Goal: Task Accomplishment & Management: Use online tool/utility

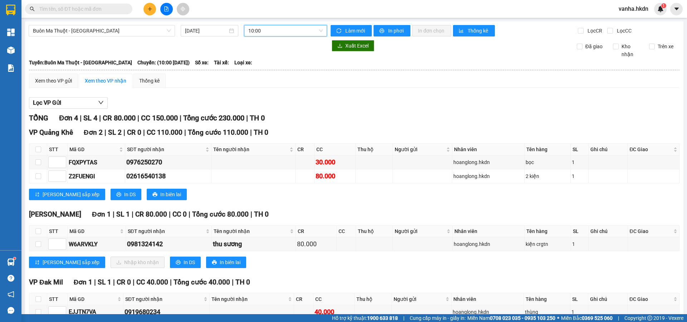
scroll to position [42, 0]
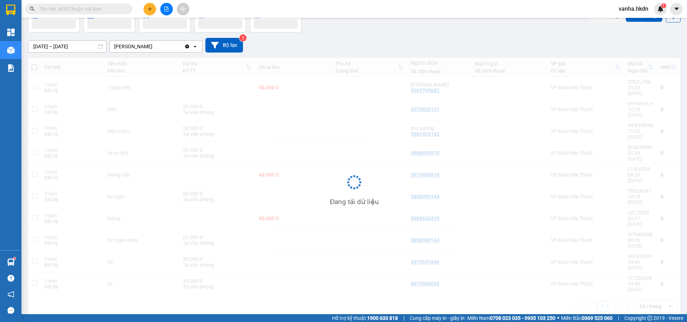
scroll to position [33, 0]
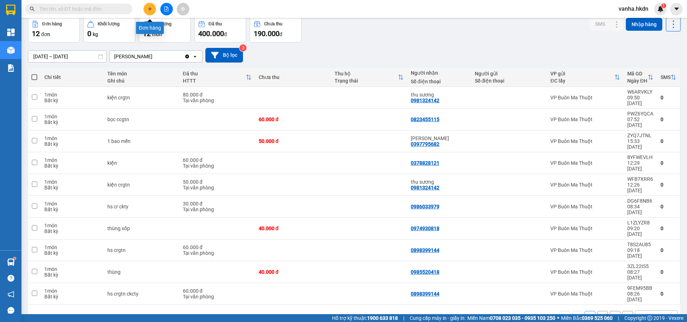
click at [151, 9] on icon "plus" at bounding box center [149, 8] width 5 height 5
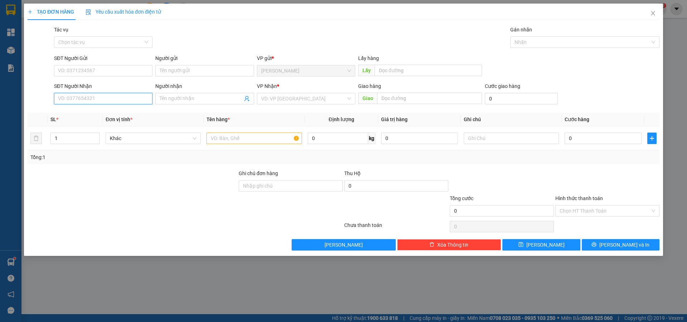
click at [86, 100] on input "SĐT Người Nhận" at bounding box center [103, 98] width 98 height 11
click at [57, 100] on input "916667579" at bounding box center [103, 98] width 98 height 11
type input "0916667579"
click at [280, 97] on input "search" at bounding box center [303, 98] width 85 height 11
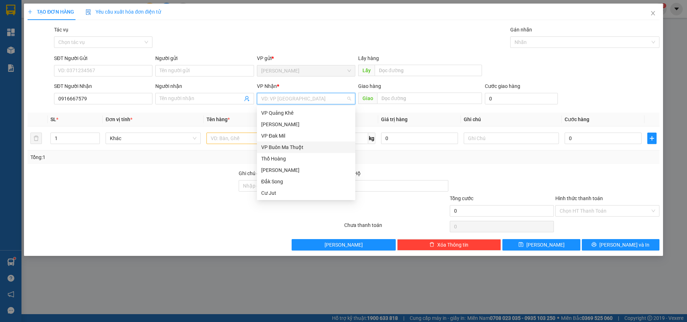
click at [275, 150] on div "VP Buôn Ma Thuột" at bounding box center [306, 148] width 90 height 8
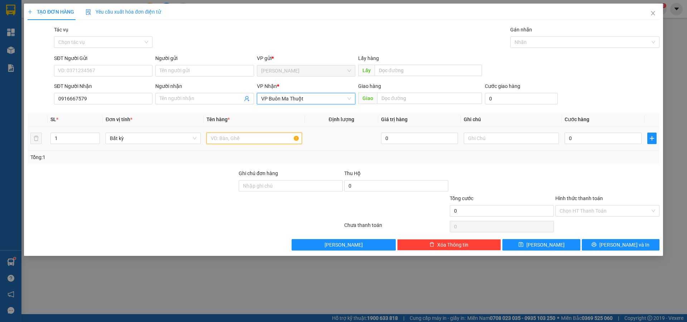
click at [261, 140] on input "text" at bounding box center [254, 138] width 95 height 11
type input "thùng"
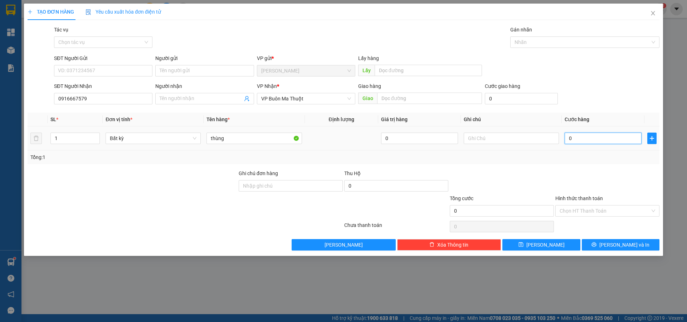
click at [578, 139] on input "0" at bounding box center [603, 138] width 77 height 11
type input "3"
type input "30"
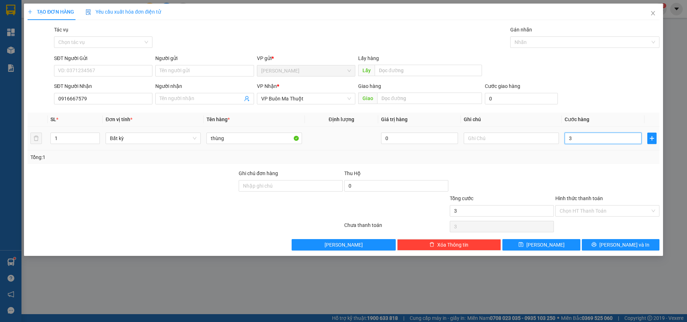
type input "30"
type input "300"
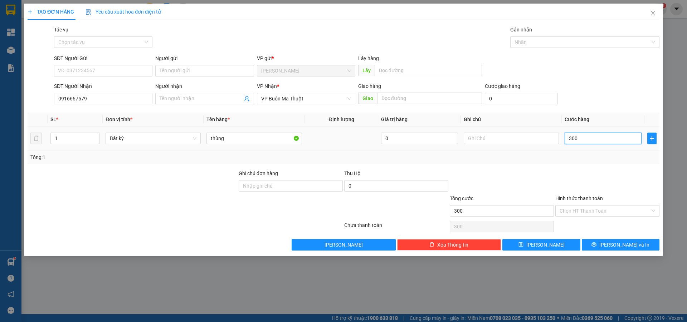
type input "3.000"
type input "30.000"
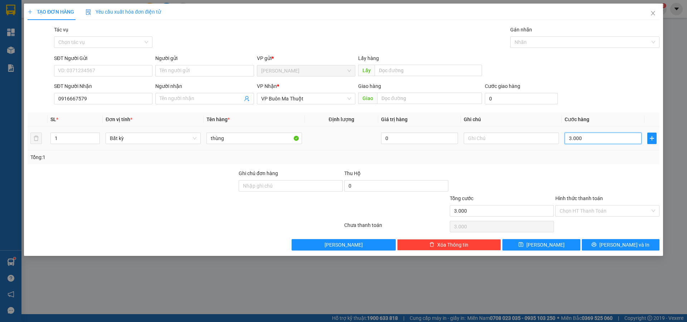
type input "30.000"
click at [555, 245] on button "[PERSON_NAME]" at bounding box center [542, 244] width 78 height 11
type input "0"
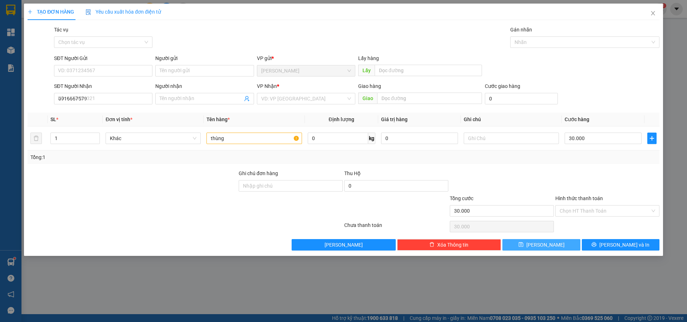
type input "0"
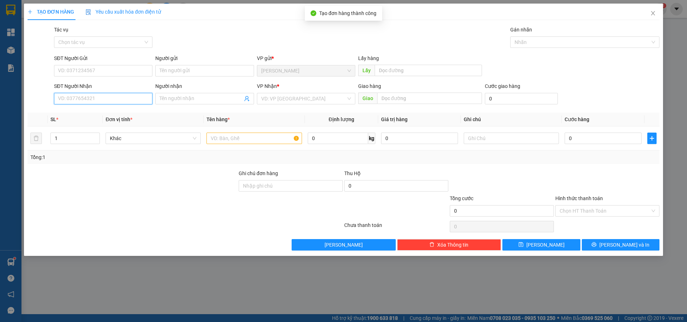
click at [121, 100] on input "SĐT Người Nhận" at bounding box center [103, 98] width 98 height 11
type input "0905906260"
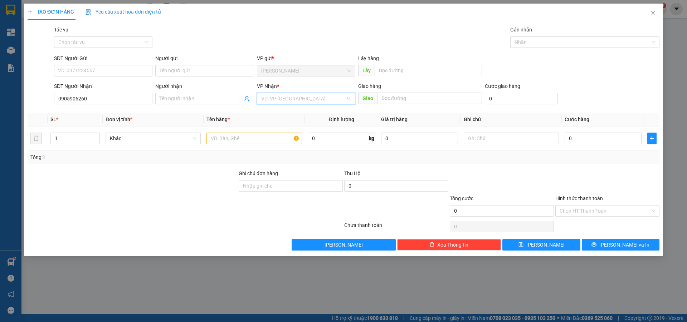
click at [286, 97] on input "search" at bounding box center [303, 98] width 85 height 11
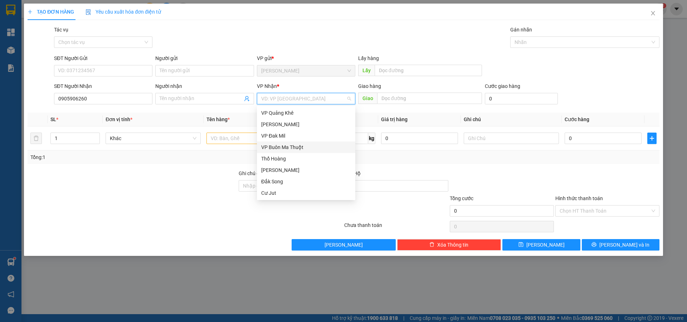
click at [277, 149] on div "VP Buôn Ma Thuột" at bounding box center [306, 148] width 90 height 8
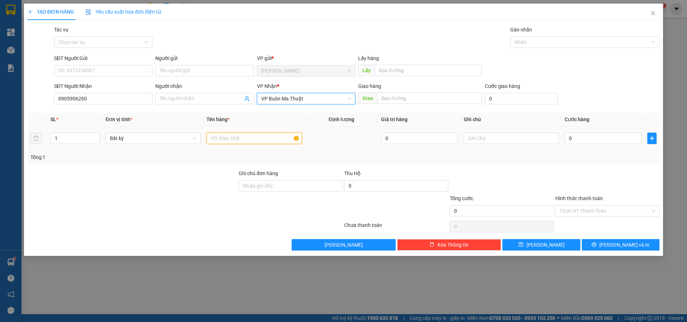
click at [228, 139] on input "text" at bounding box center [254, 138] width 95 height 11
type input "túi to"
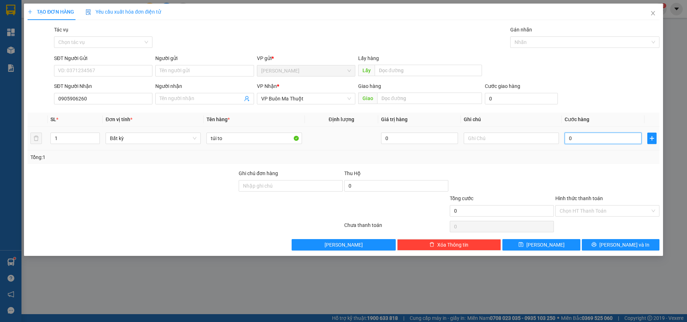
click at [578, 137] on input "0" at bounding box center [603, 138] width 77 height 11
type input "4"
type input "40"
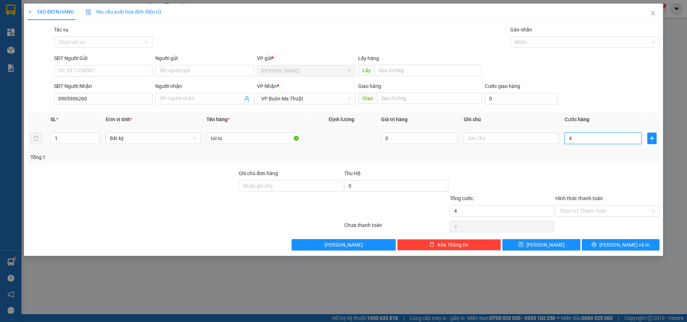
type input "40"
type input "400"
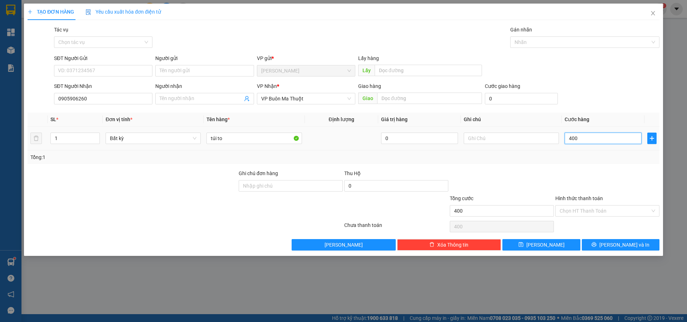
type input "4.000"
type input "40.000"
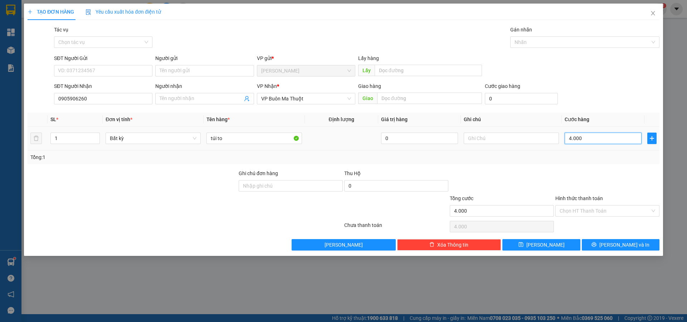
type input "40.000"
click at [552, 245] on button "[PERSON_NAME]" at bounding box center [542, 244] width 78 height 11
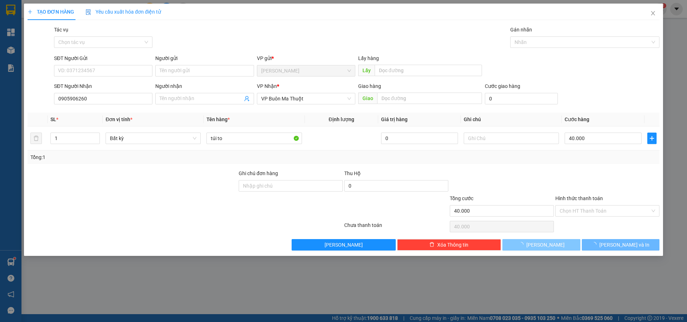
type input "0"
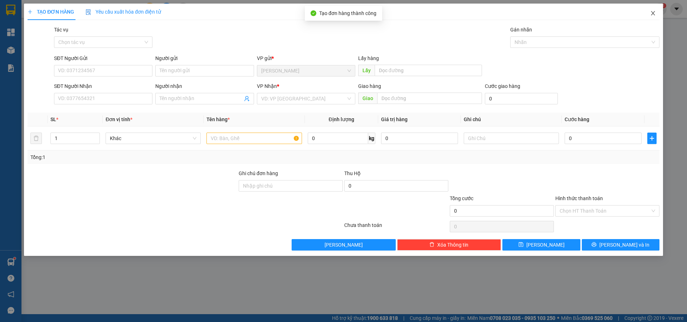
click at [656, 13] on span "Close" at bounding box center [653, 14] width 20 height 20
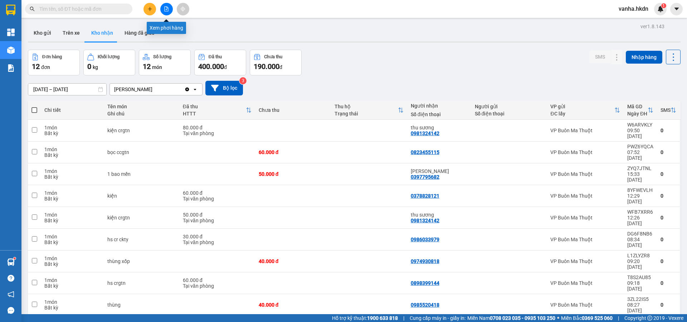
click at [166, 11] on icon "file-add" at bounding box center [166, 8] width 5 height 5
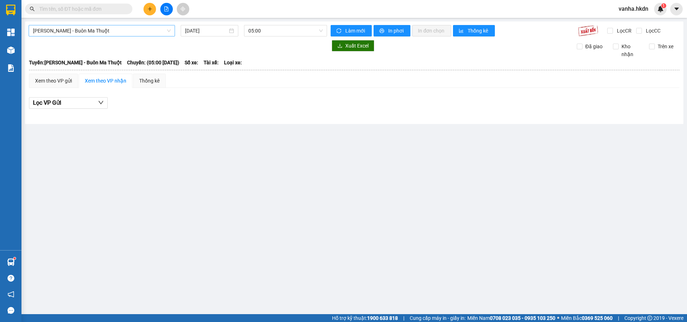
click at [133, 33] on span "[PERSON_NAME] - Buôn Ma Thuột" at bounding box center [102, 30] width 138 height 11
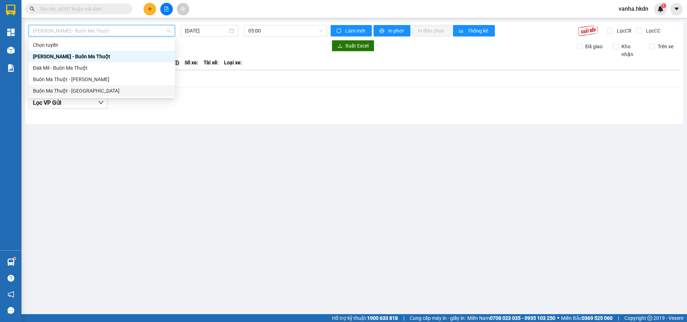
click at [120, 90] on div "Buôn Ma Thuột - [GEOGRAPHIC_DATA]" at bounding box center [102, 91] width 138 height 8
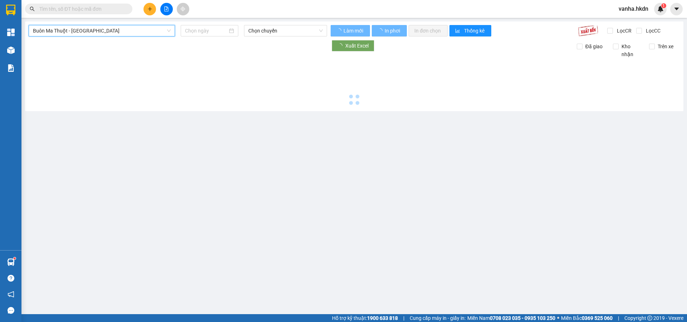
type input "[DATE]"
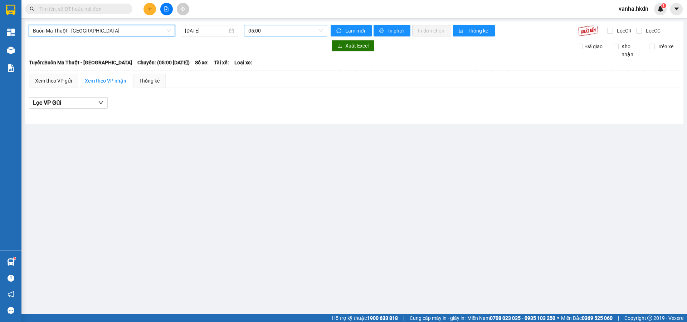
click at [290, 30] on span "05:00" at bounding box center [285, 30] width 74 height 11
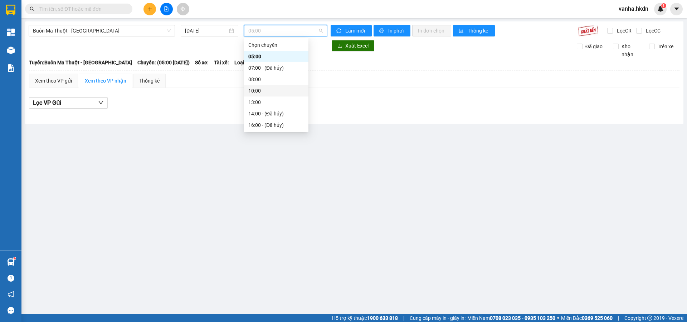
click at [258, 92] on div "10:00" at bounding box center [276, 91] width 56 height 8
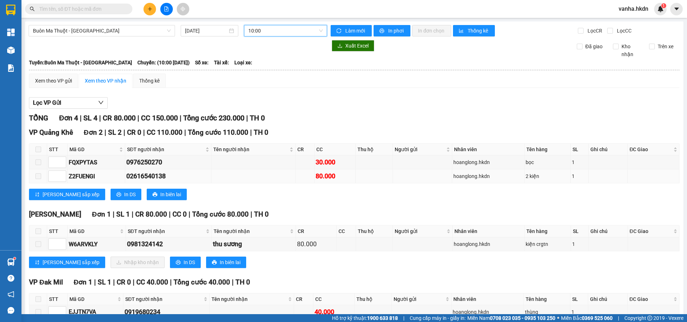
scroll to position [42, 0]
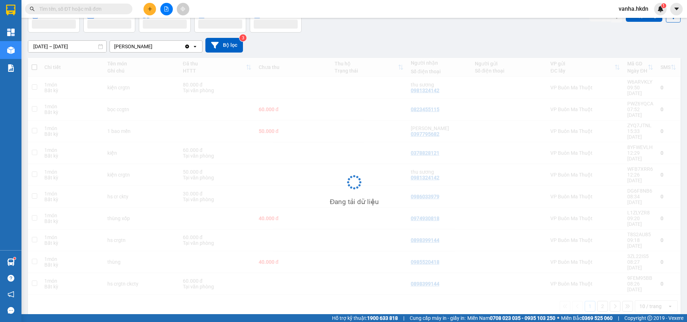
scroll to position [33, 0]
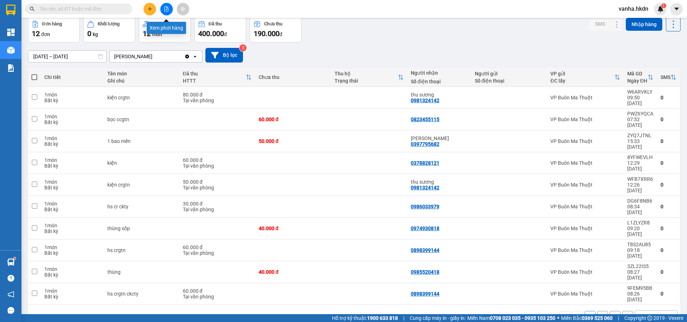
click at [169, 9] on icon "file-add" at bounding box center [166, 8] width 5 height 5
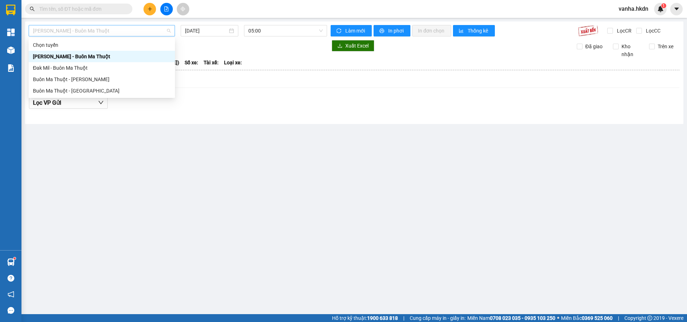
click at [100, 30] on span "[PERSON_NAME] - Buôn Ma Thuột" at bounding box center [102, 30] width 138 height 11
click at [63, 90] on div "Buôn Ma Thuột - [GEOGRAPHIC_DATA]" at bounding box center [102, 91] width 138 height 8
type input "[DATE]"
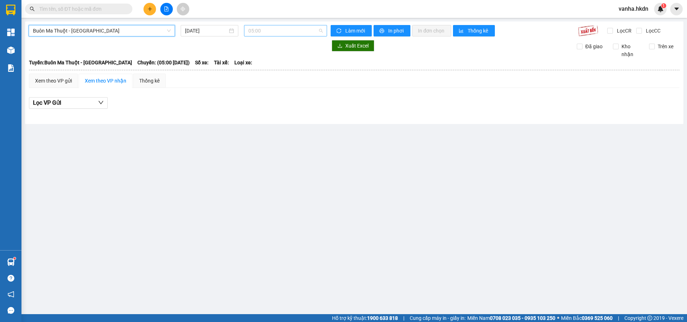
click at [269, 31] on span "05:00" at bounding box center [285, 30] width 74 height 11
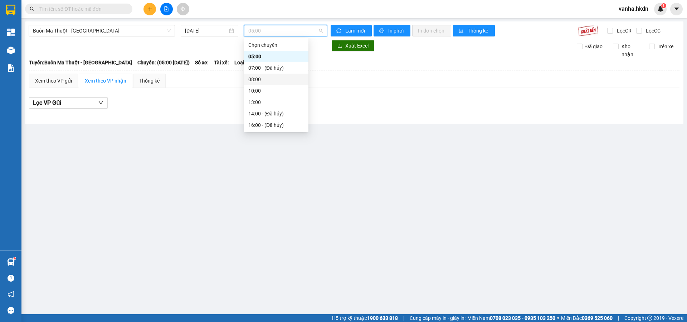
click at [260, 78] on div "08:00" at bounding box center [276, 80] width 56 height 8
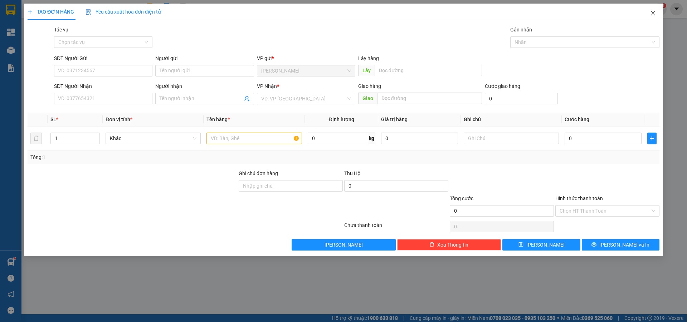
click at [654, 13] on icon "close" at bounding box center [653, 13] width 4 height 4
click at [653, 12] on icon "close" at bounding box center [653, 13] width 6 height 6
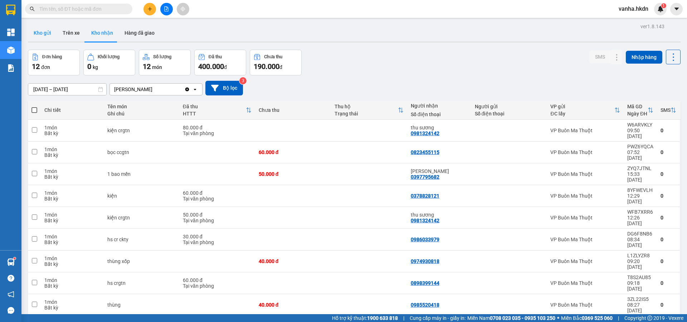
click at [50, 34] on button "Kho gửi" at bounding box center [42, 32] width 29 height 17
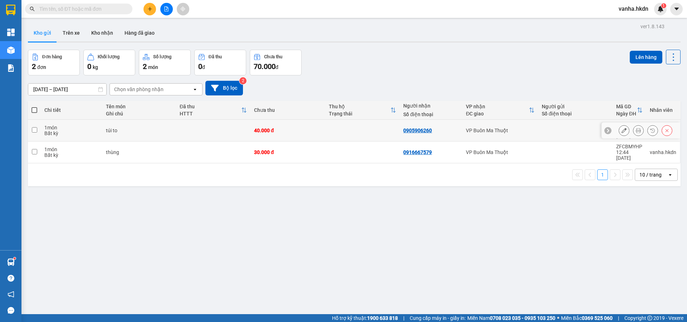
click at [33, 127] on input "checkbox" at bounding box center [34, 129] width 5 height 5
checkbox input "true"
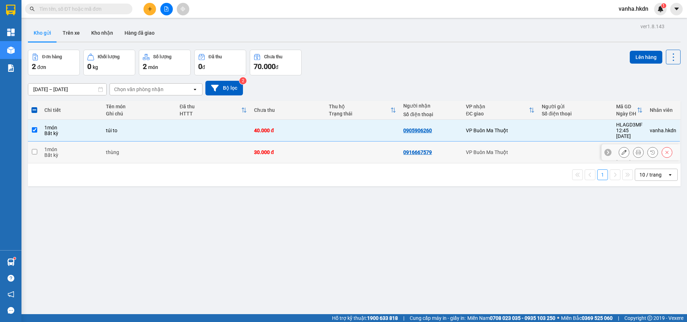
click at [34, 149] on input "checkbox" at bounding box center [34, 151] width 5 height 5
checkbox input "true"
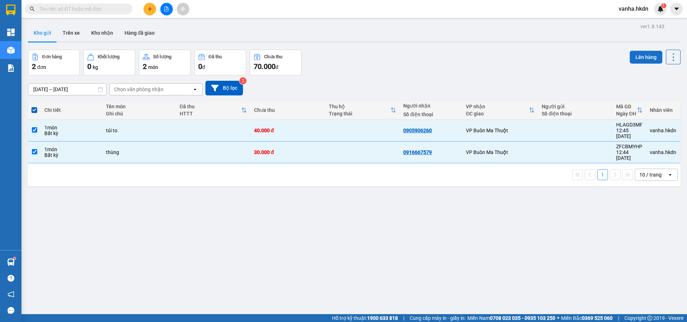
click at [643, 56] on button "Lên hàng" at bounding box center [646, 57] width 33 height 13
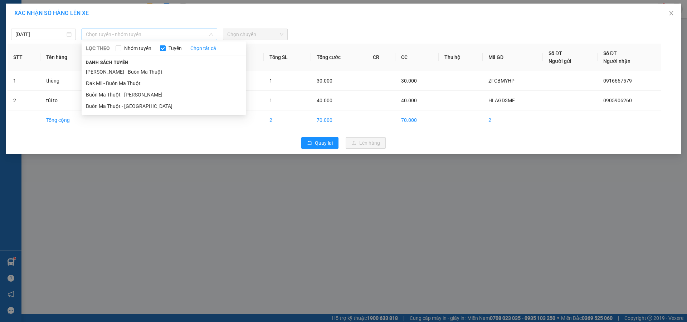
click at [161, 35] on span "Chọn tuyến - nhóm tuyến" at bounding box center [149, 34] width 127 height 11
click at [125, 72] on li "[PERSON_NAME] - Buôn Ma Thuột" at bounding box center [164, 71] width 165 height 11
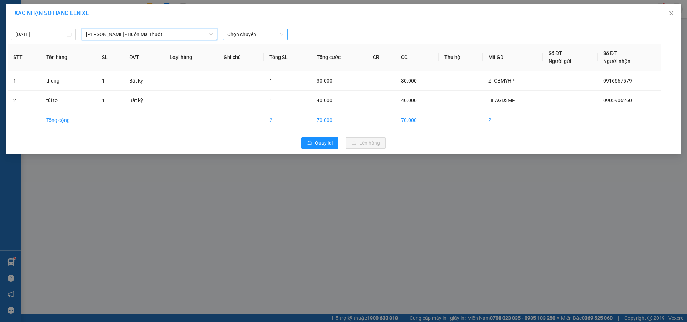
click at [272, 36] on span "Chọn chuyến" at bounding box center [255, 34] width 56 height 11
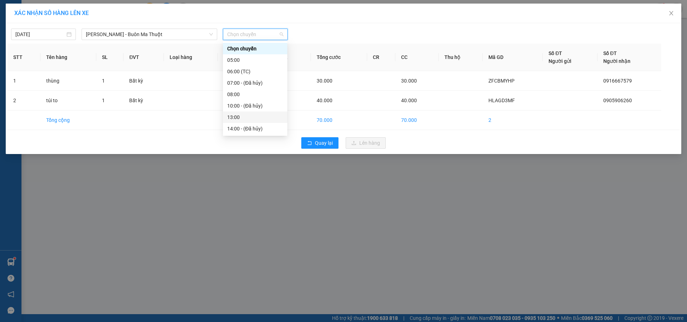
click at [236, 117] on div "13:00" at bounding box center [255, 117] width 56 height 8
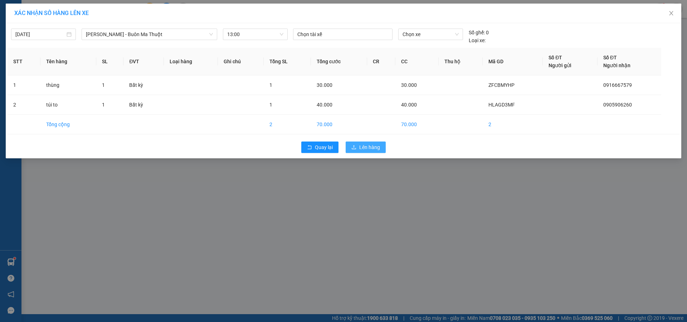
click at [374, 147] on span "Lên hàng" at bounding box center [369, 148] width 21 height 8
